Goal: Transaction & Acquisition: Subscribe to service/newsletter

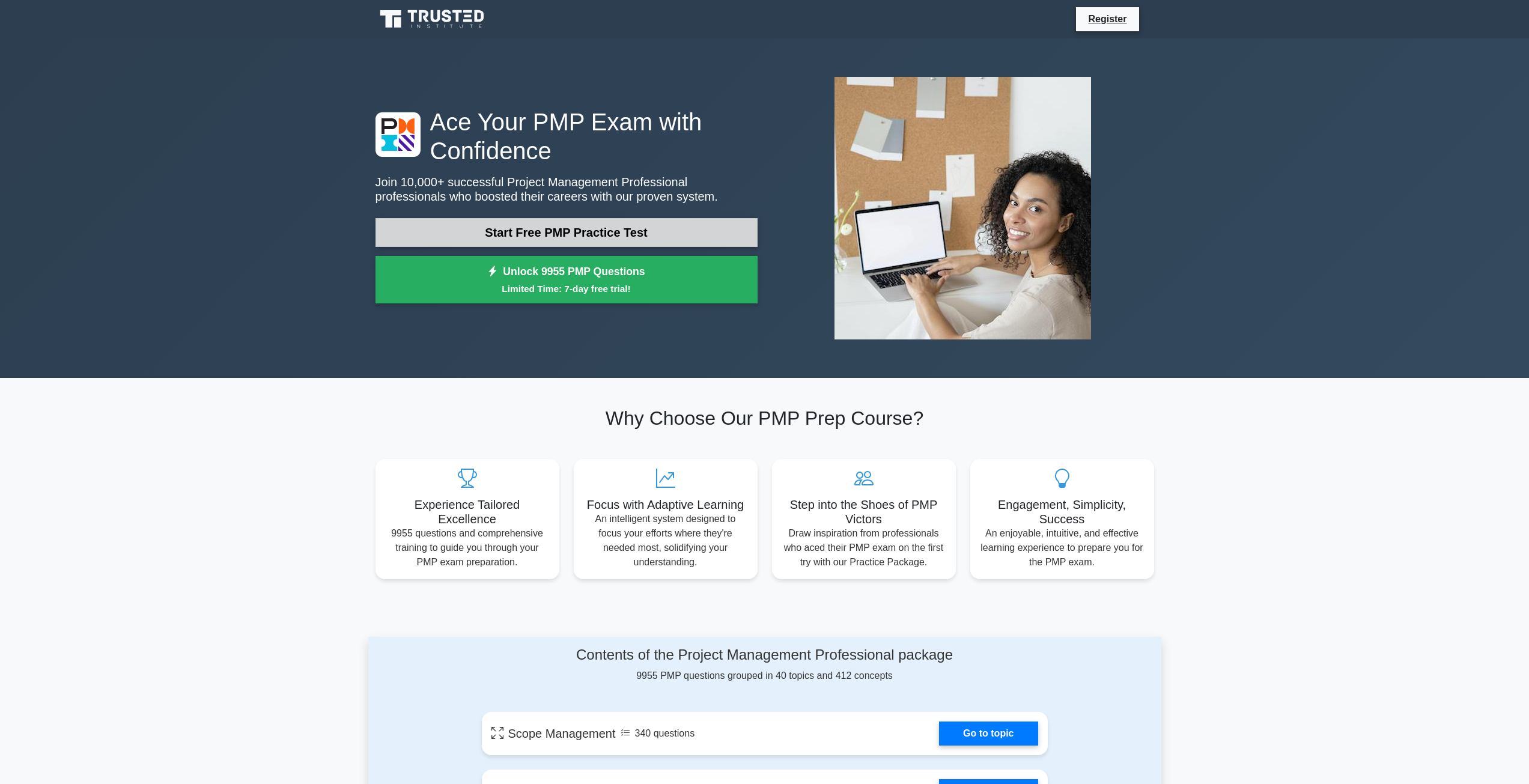
click at [562, 236] on link "Start Free PMP Practice Test" at bounding box center [566, 232] width 382 height 28
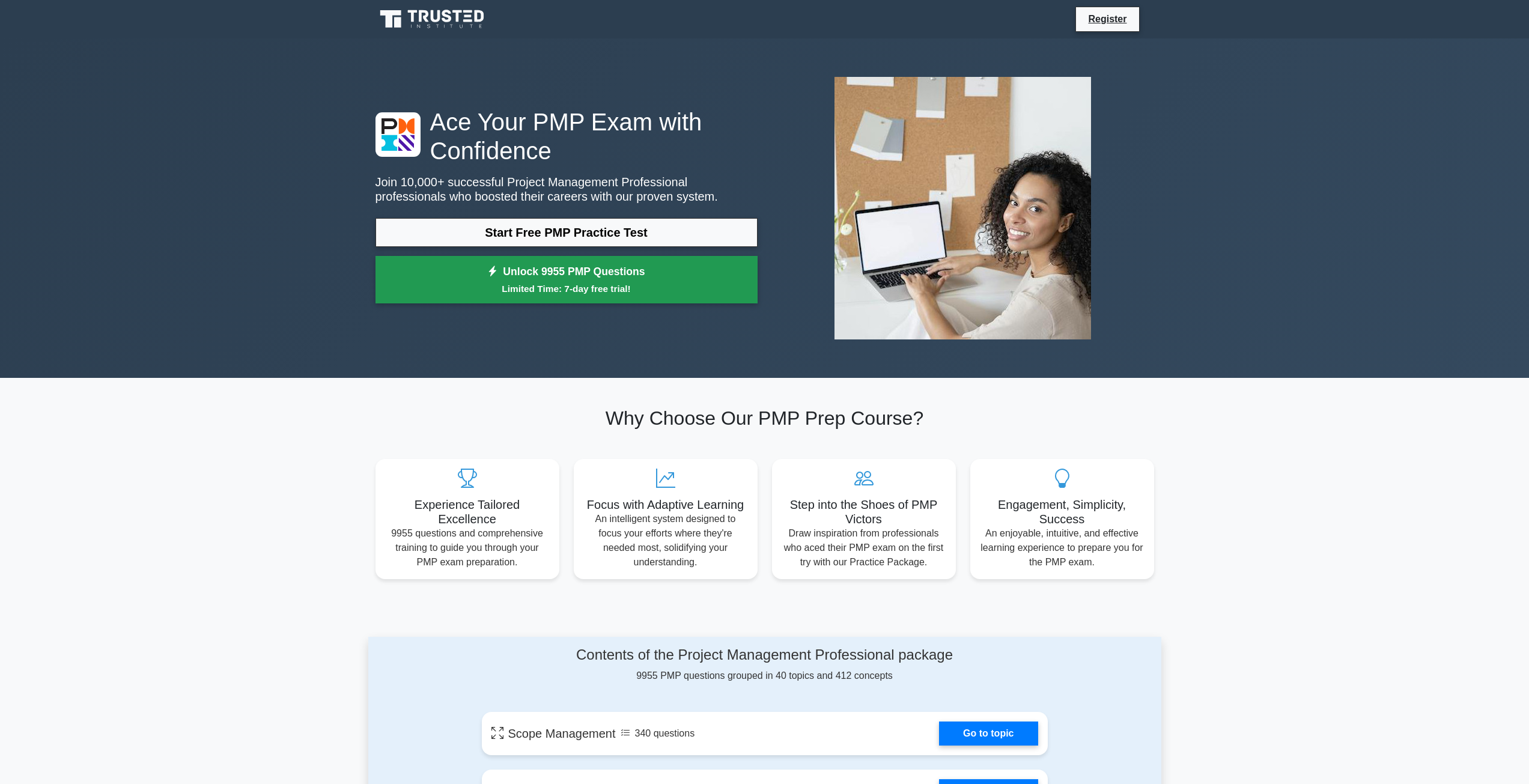
click at [576, 281] on link "Unlock 9955 PMP Questions Limited Time: 7-day free trial!" at bounding box center [566, 280] width 382 height 48
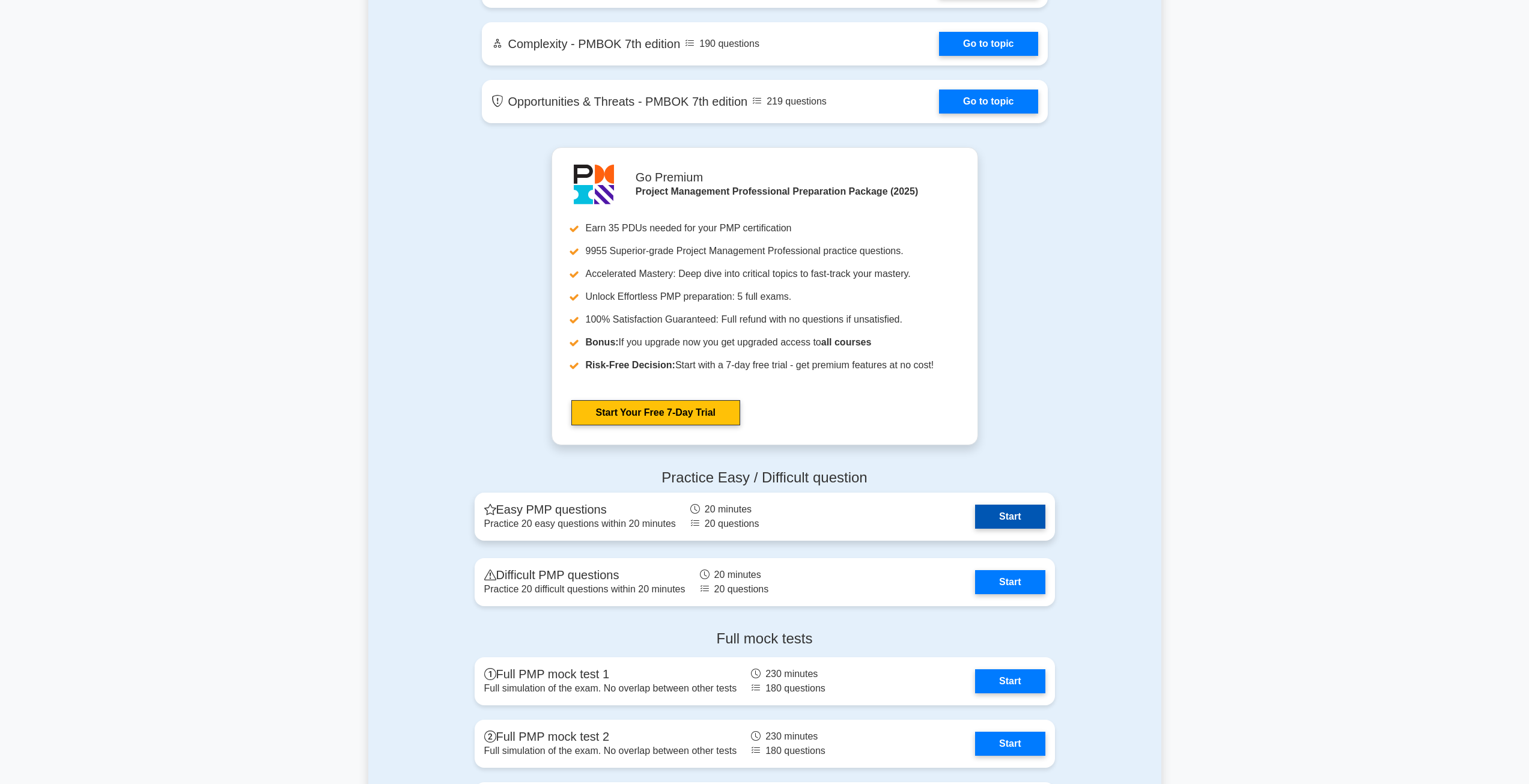
scroll to position [3063, 0]
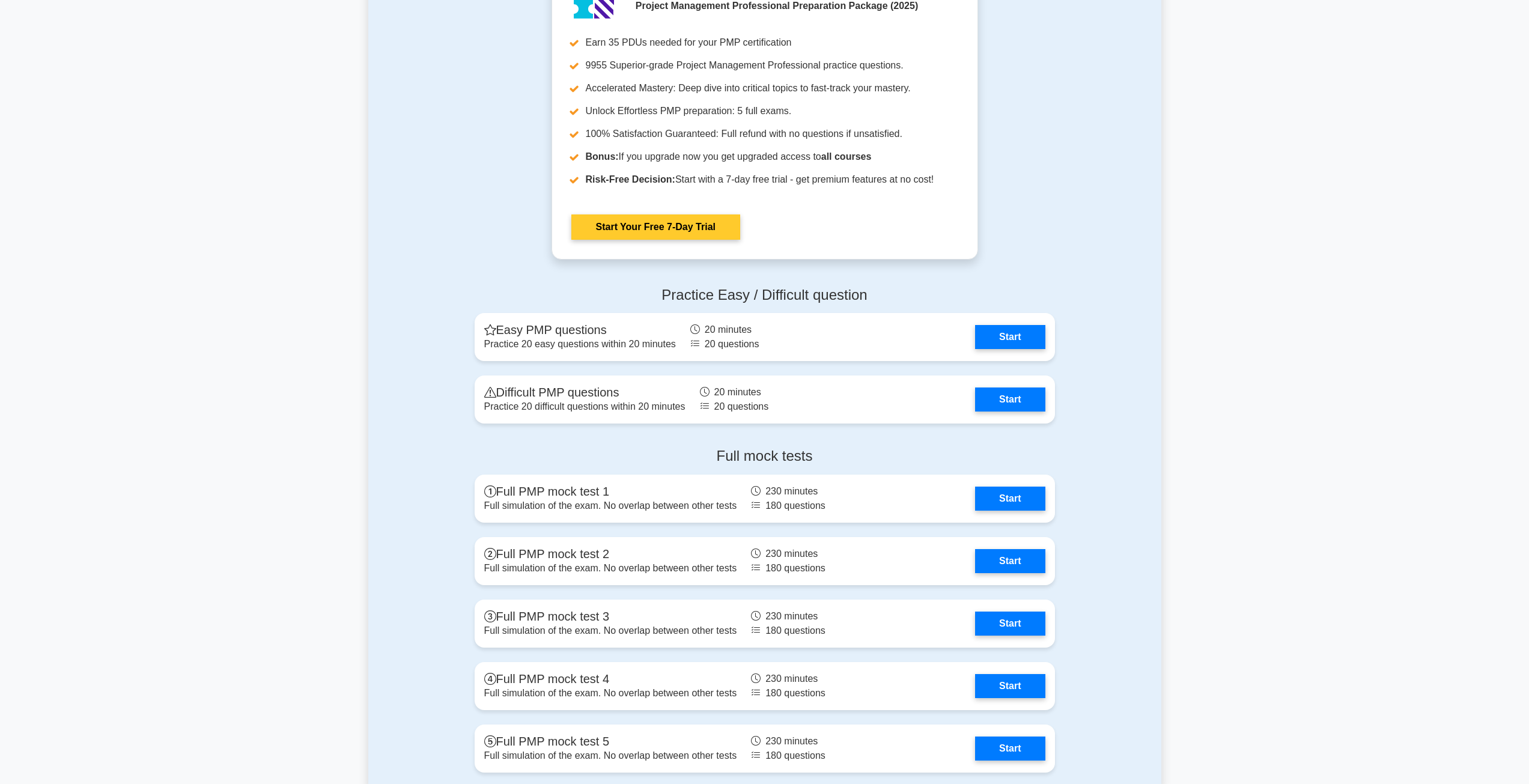
click at [708, 232] on link "Start Your Free 7-Day Trial" at bounding box center [656, 227] width 169 height 25
